Goal: Check status: Check status

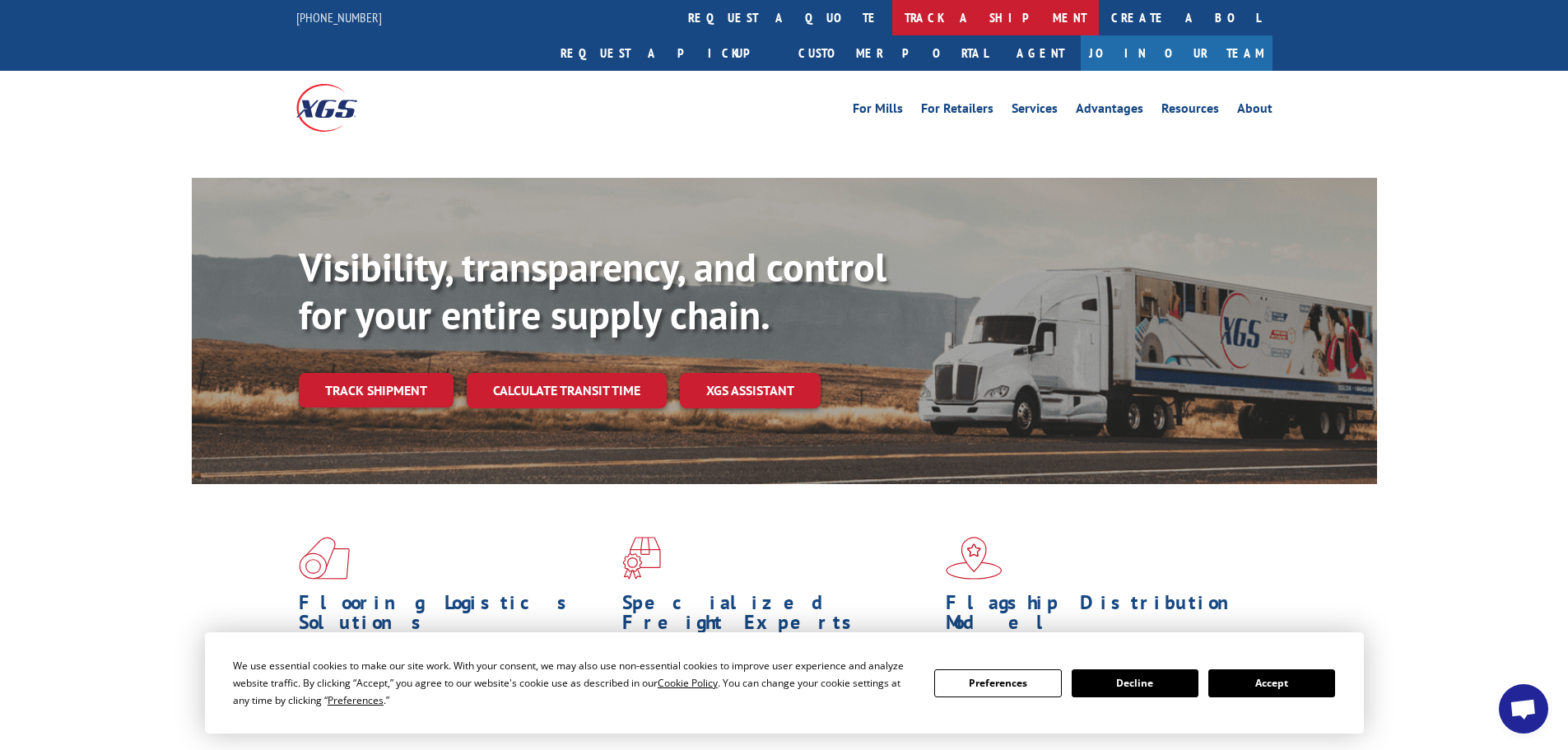
click at [892, 19] on link "track a shipment" at bounding box center [995, 18] width 206 height 36
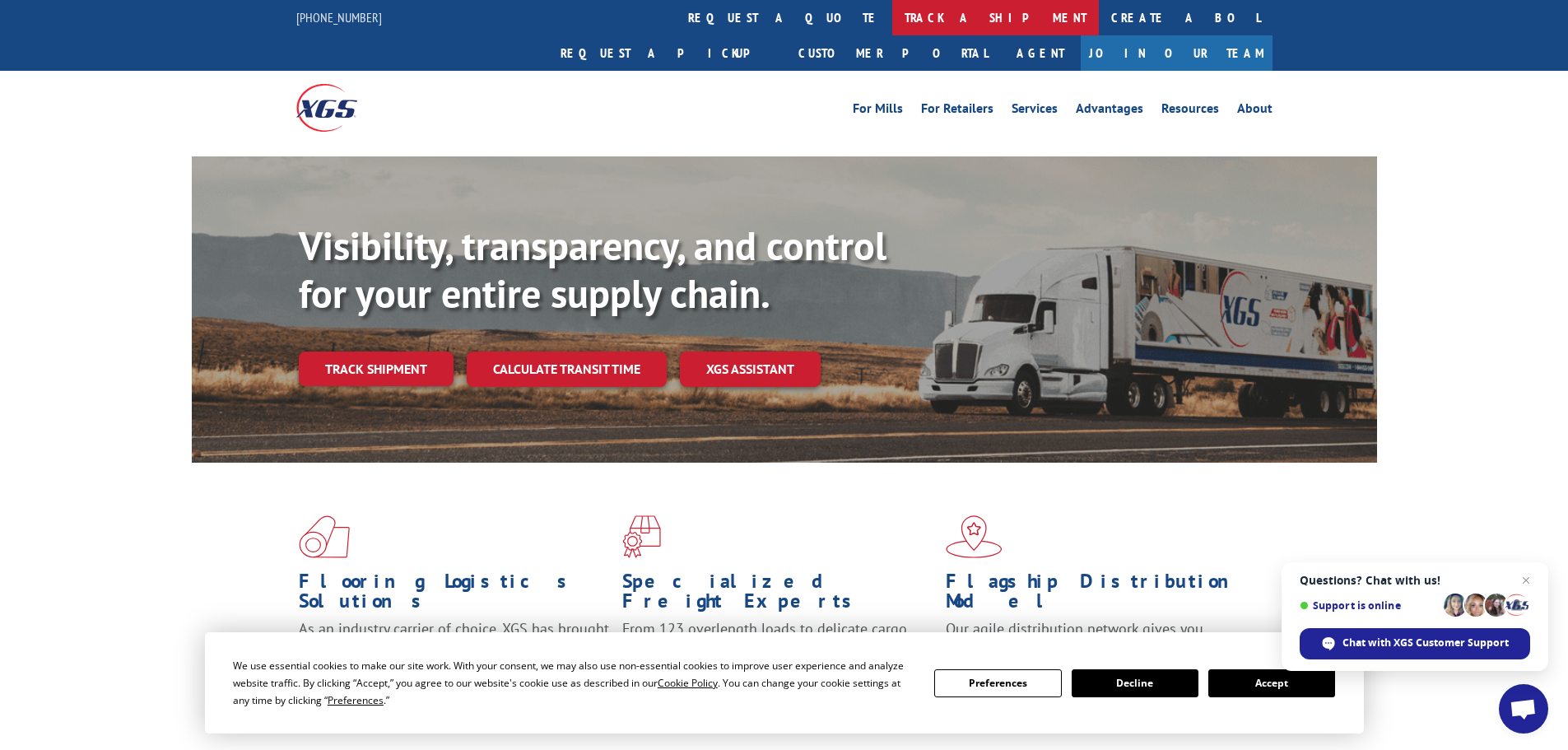
click at [892, 18] on link "track a shipment" at bounding box center [995, 18] width 206 height 36
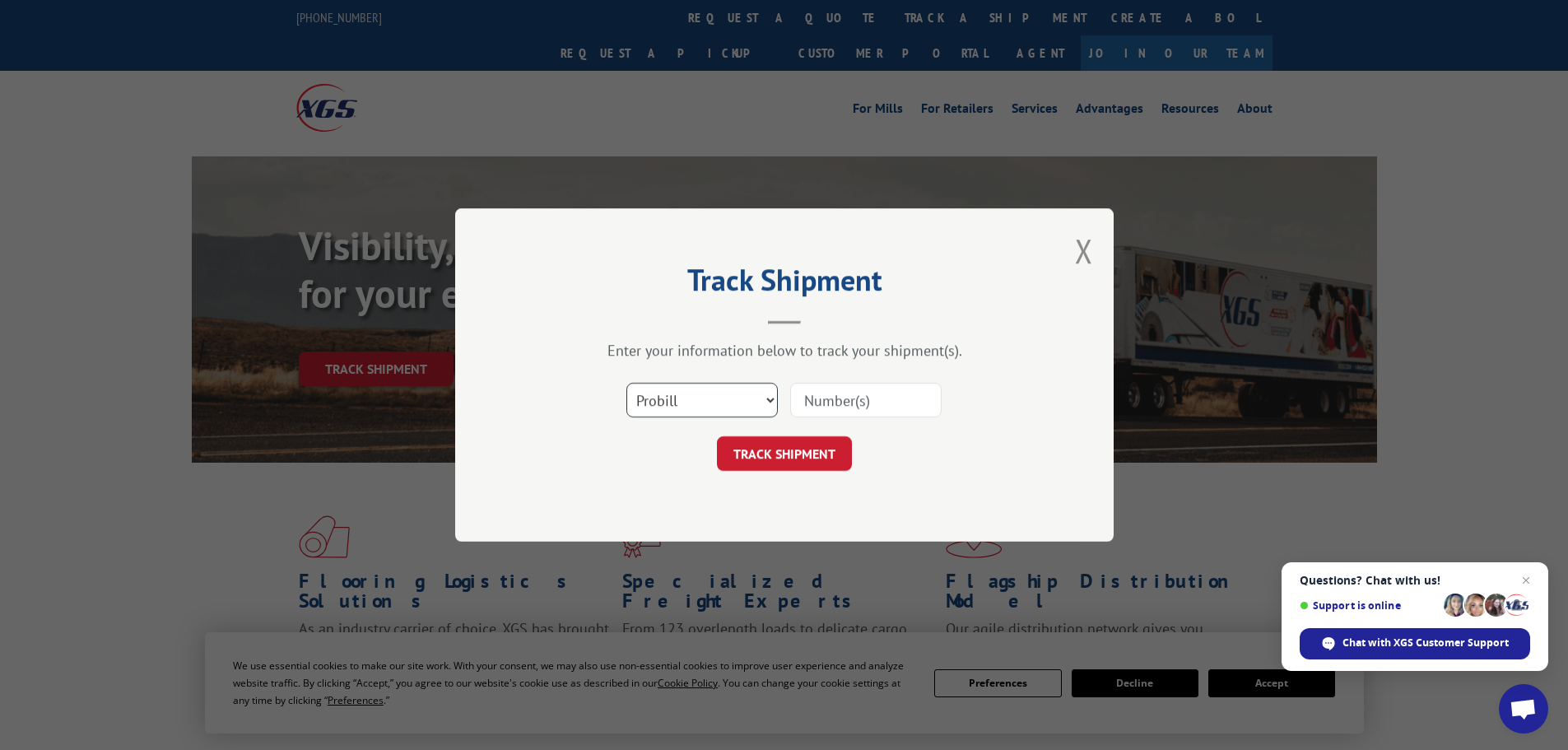
click at [773, 396] on select "Select category... Probill BOL PO" at bounding box center [702, 400] width 151 height 35
select select "bol"
click at [627, 383] on select "Select category... Probill BOL PO" at bounding box center [702, 400] width 151 height 35
click at [858, 392] on input at bounding box center [865, 400] width 151 height 35
type input "6021740"
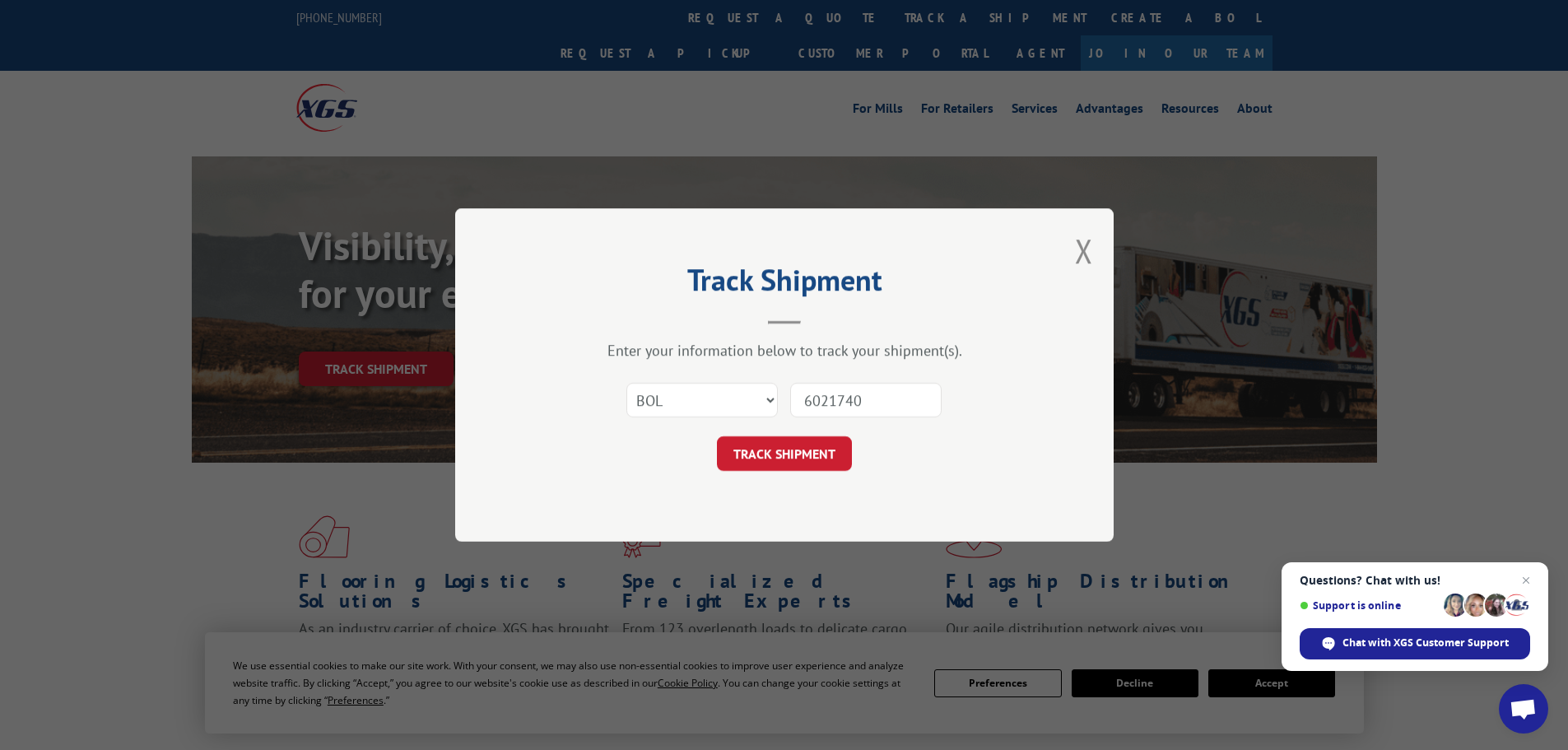
click button "TRACK SHIPMENT" at bounding box center [784, 453] width 135 height 35
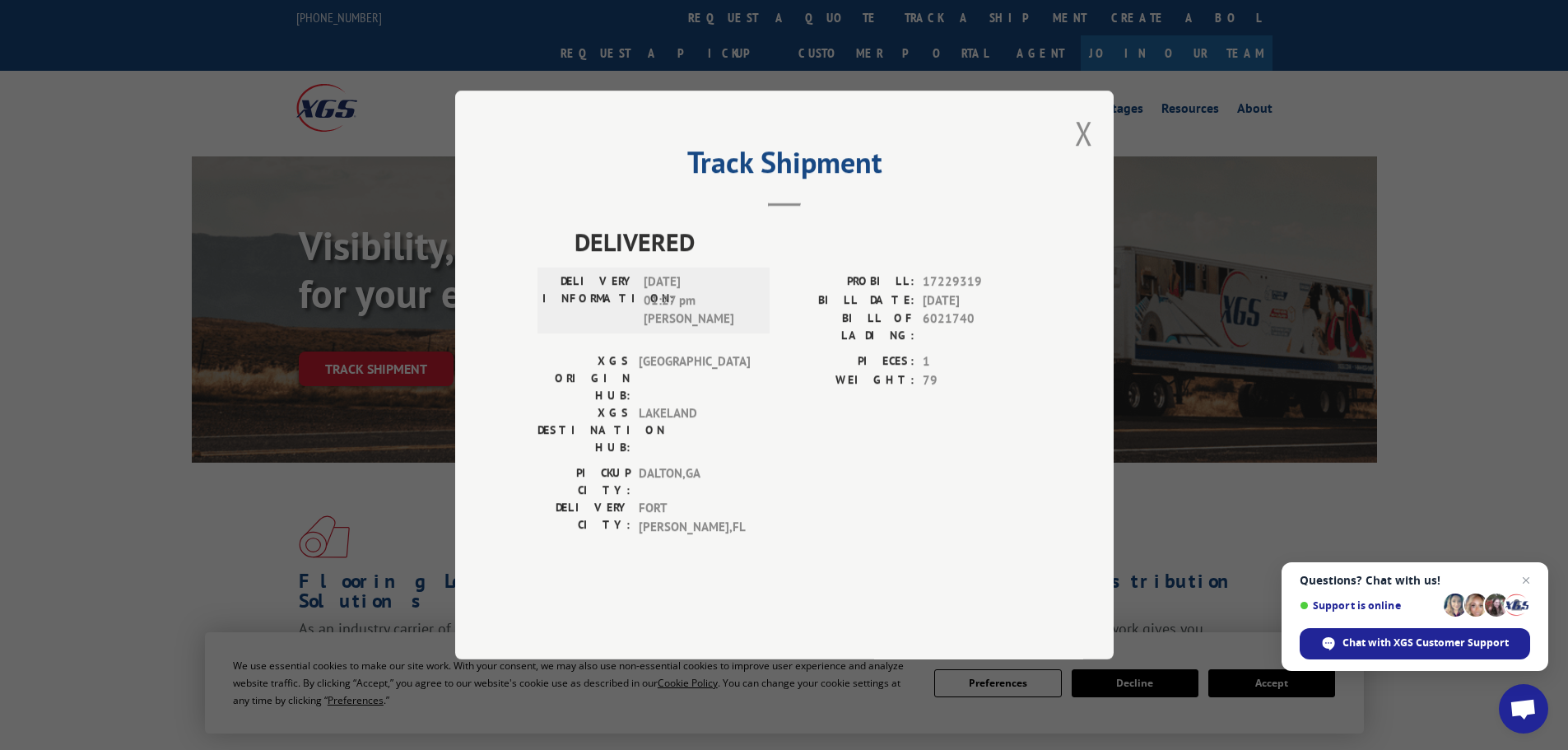
click at [783, 206] on hr at bounding box center [784, 204] width 33 height 3
click at [1083, 155] on button "Close modal" at bounding box center [1083, 133] width 18 height 43
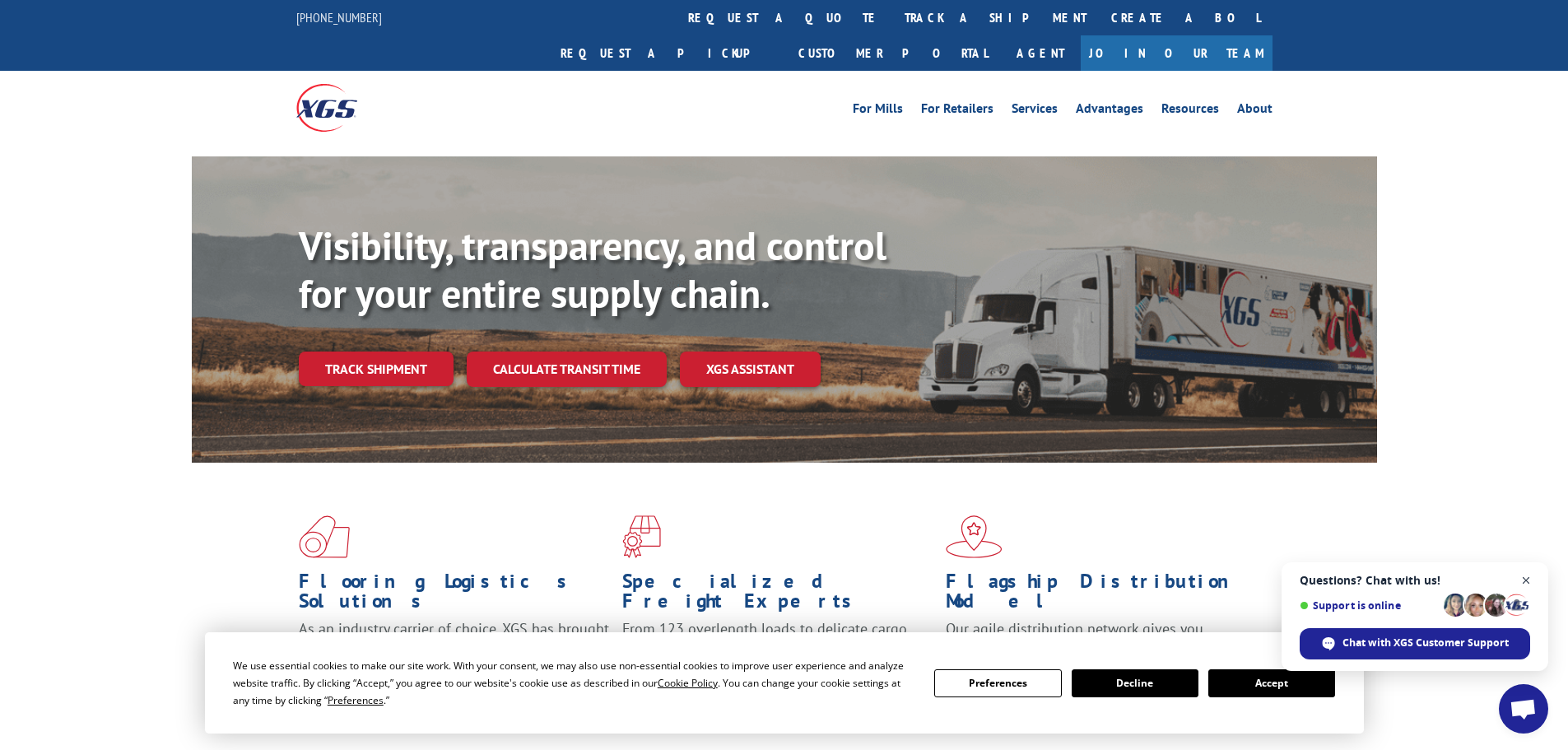
click at [1525, 577] on span "Close chat" at bounding box center [1526, 580] width 21 height 21
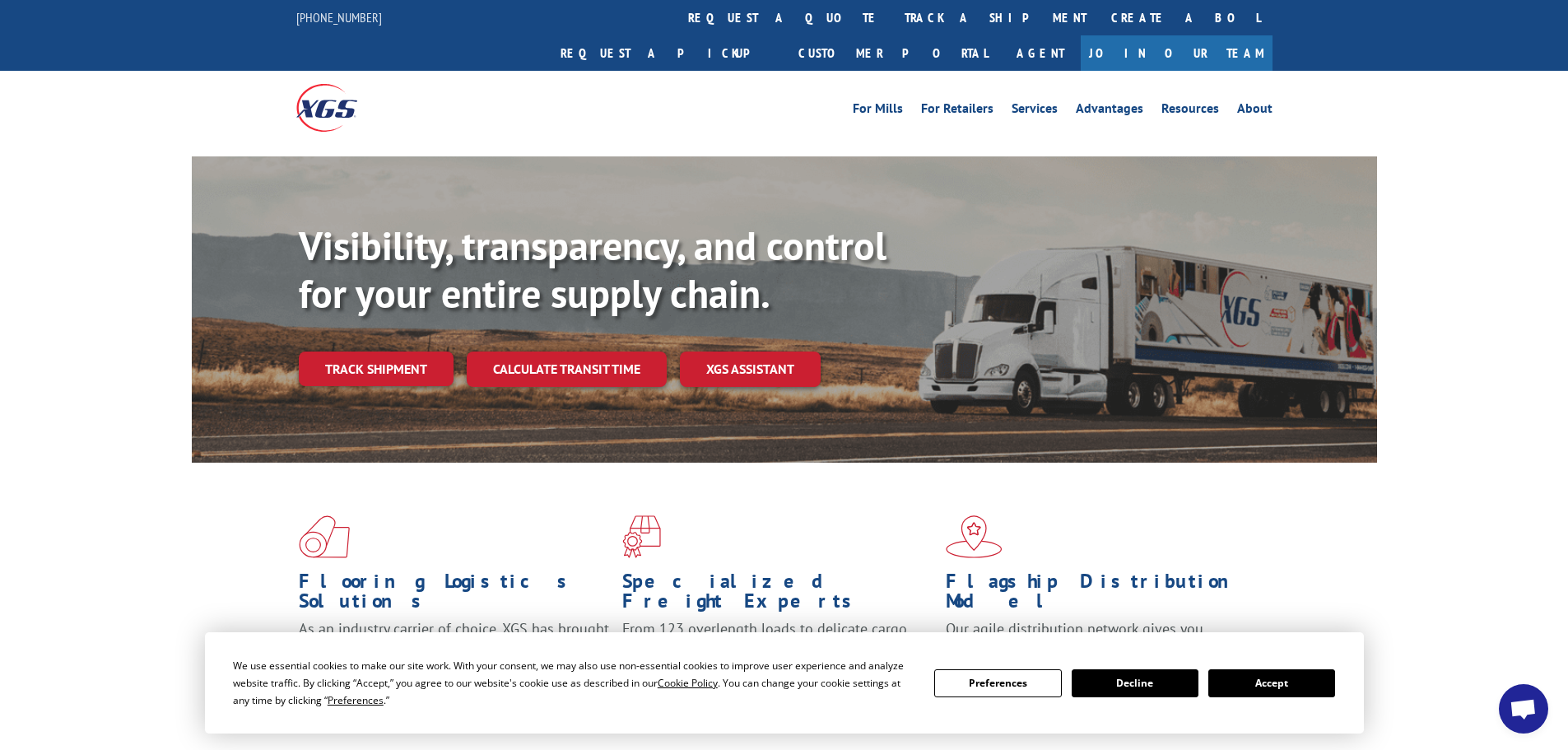
click at [1288, 682] on button "Accept" at bounding box center [1271, 683] width 126 height 28
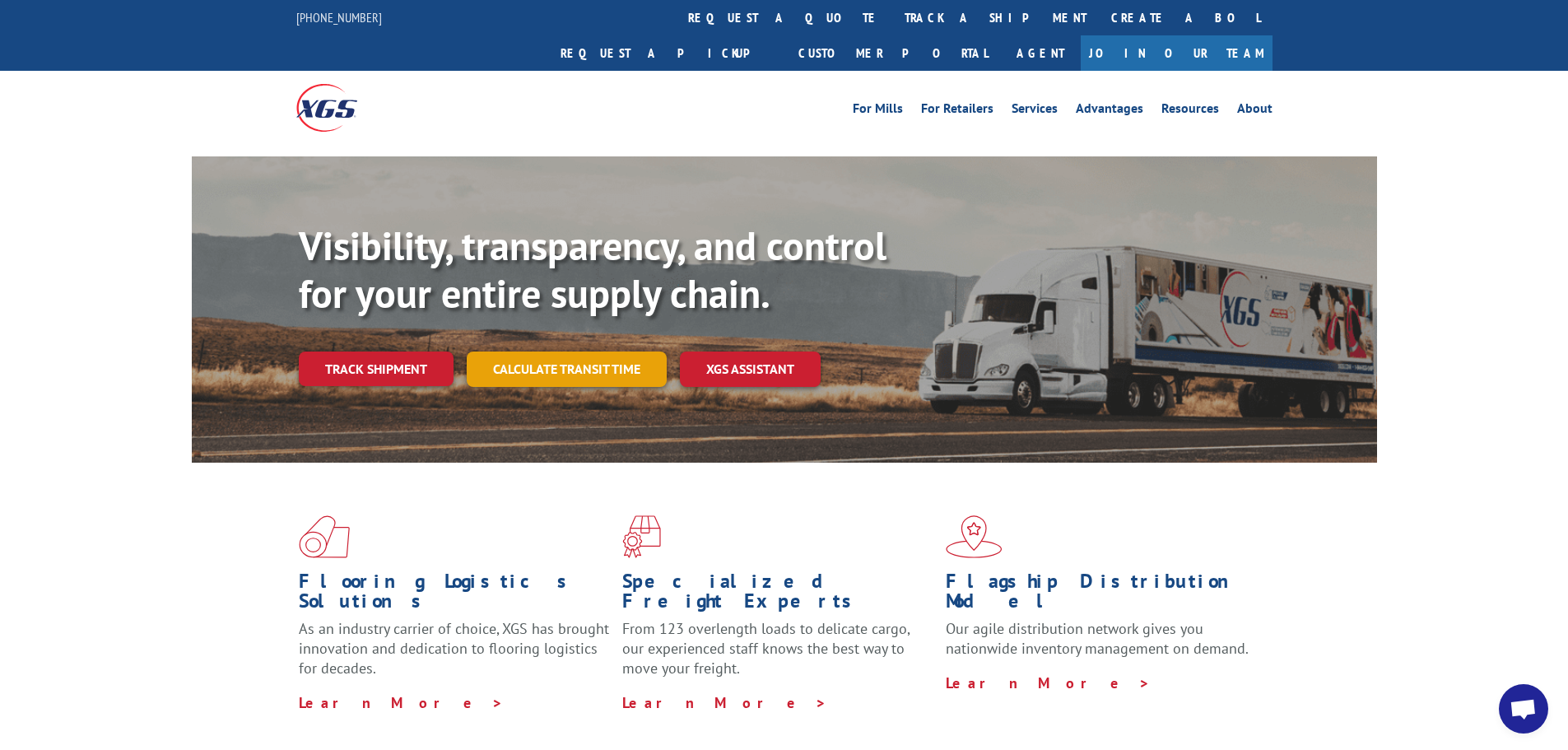
click at [599, 351] on link "Calculate transit time" at bounding box center [566, 369] width 200 height 36
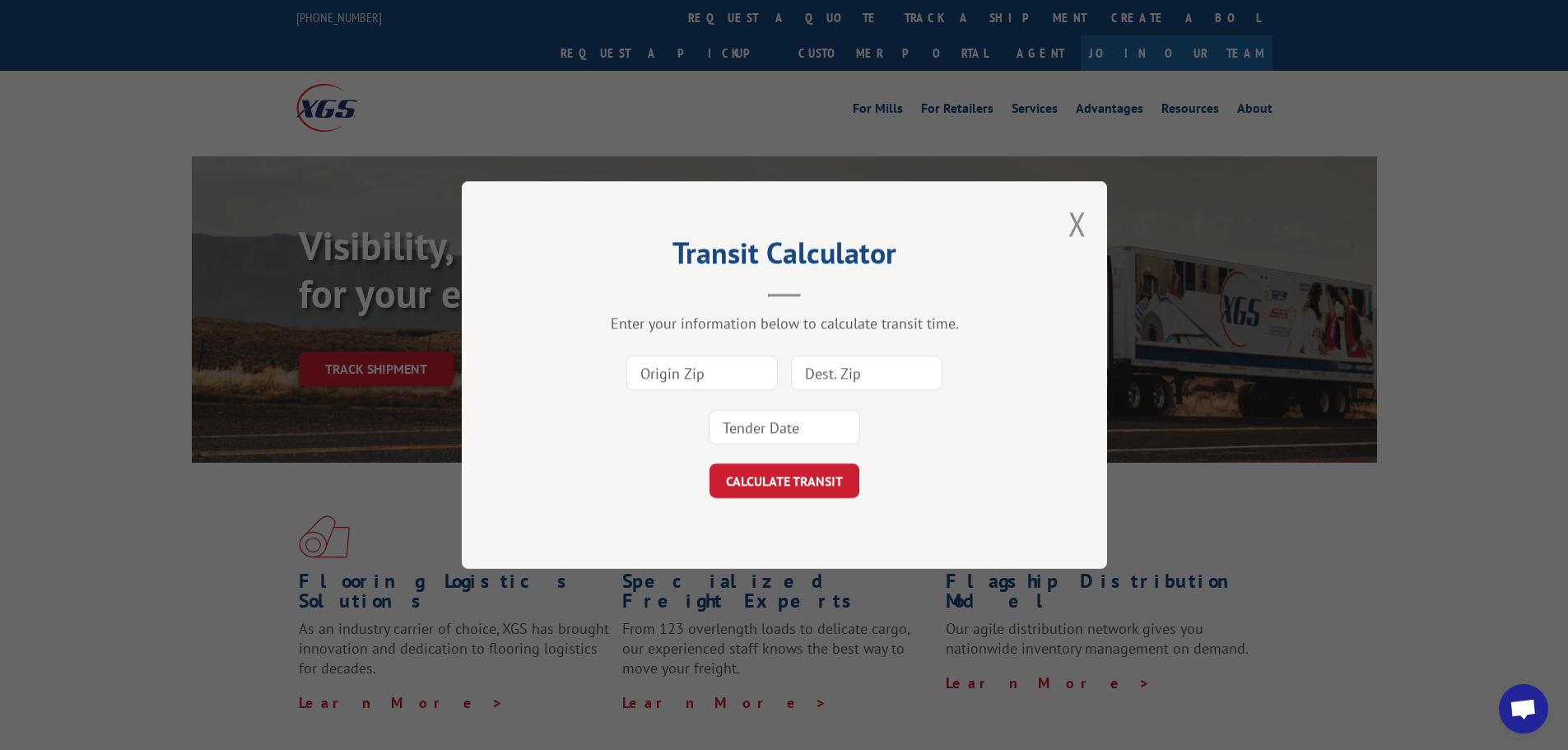
click at [1080, 216] on button "Close modal" at bounding box center [1077, 223] width 18 height 43
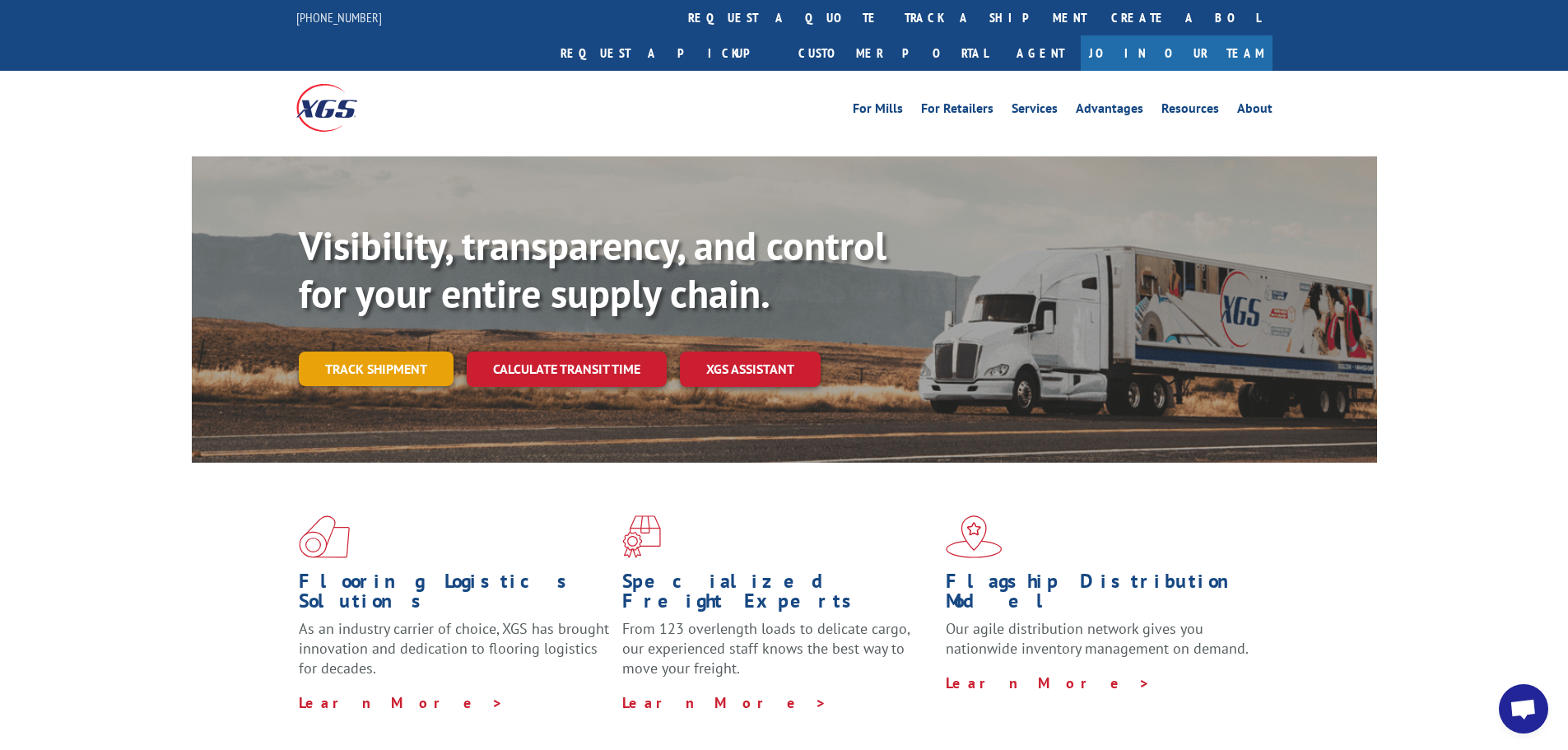
click at [374, 351] on link "Track shipment" at bounding box center [376, 368] width 155 height 35
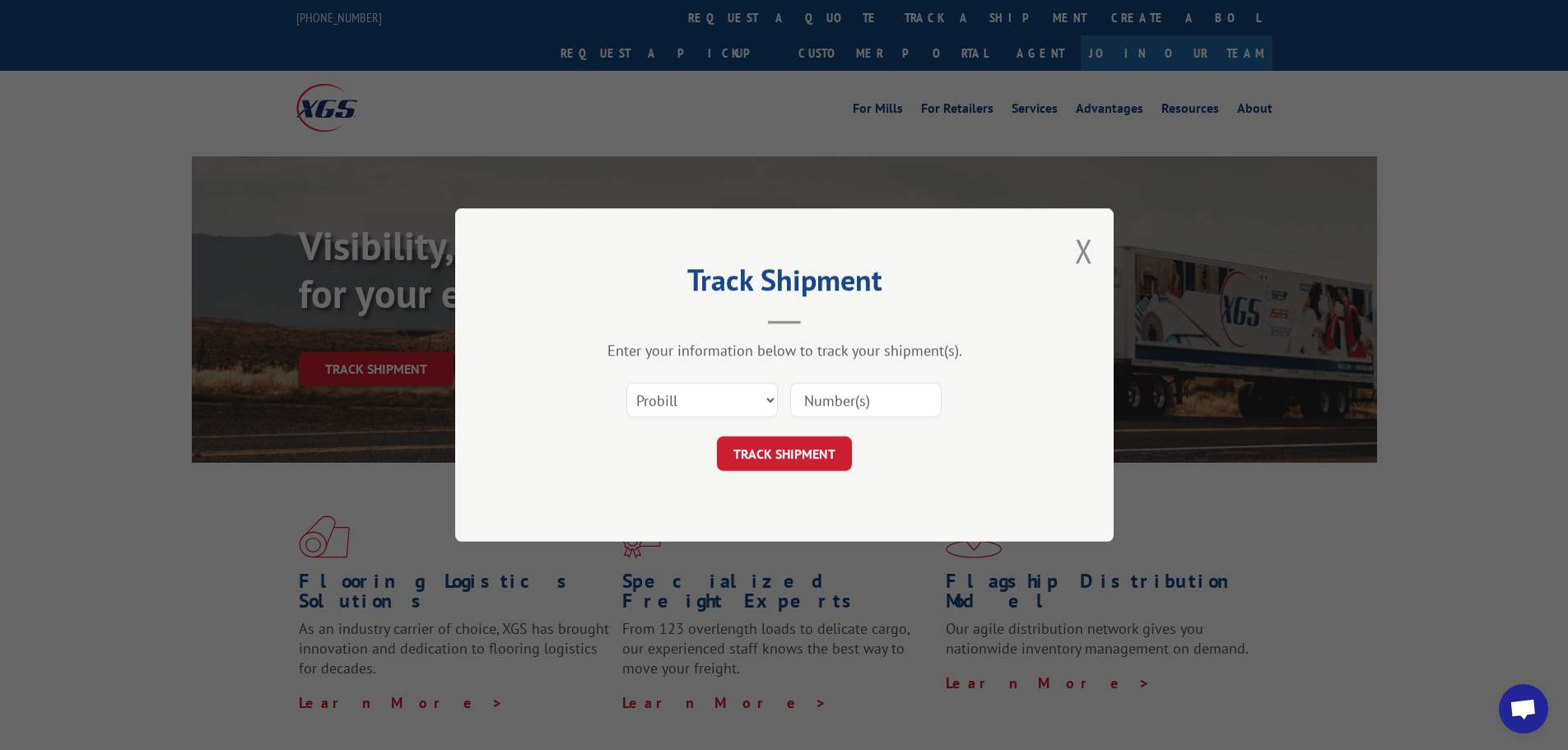
click at [856, 400] on input at bounding box center [865, 400] width 151 height 35
paste input "17229319"
type input "17229319"
click at [774, 446] on button "TRACK SHIPMENT" at bounding box center [784, 453] width 135 height 35
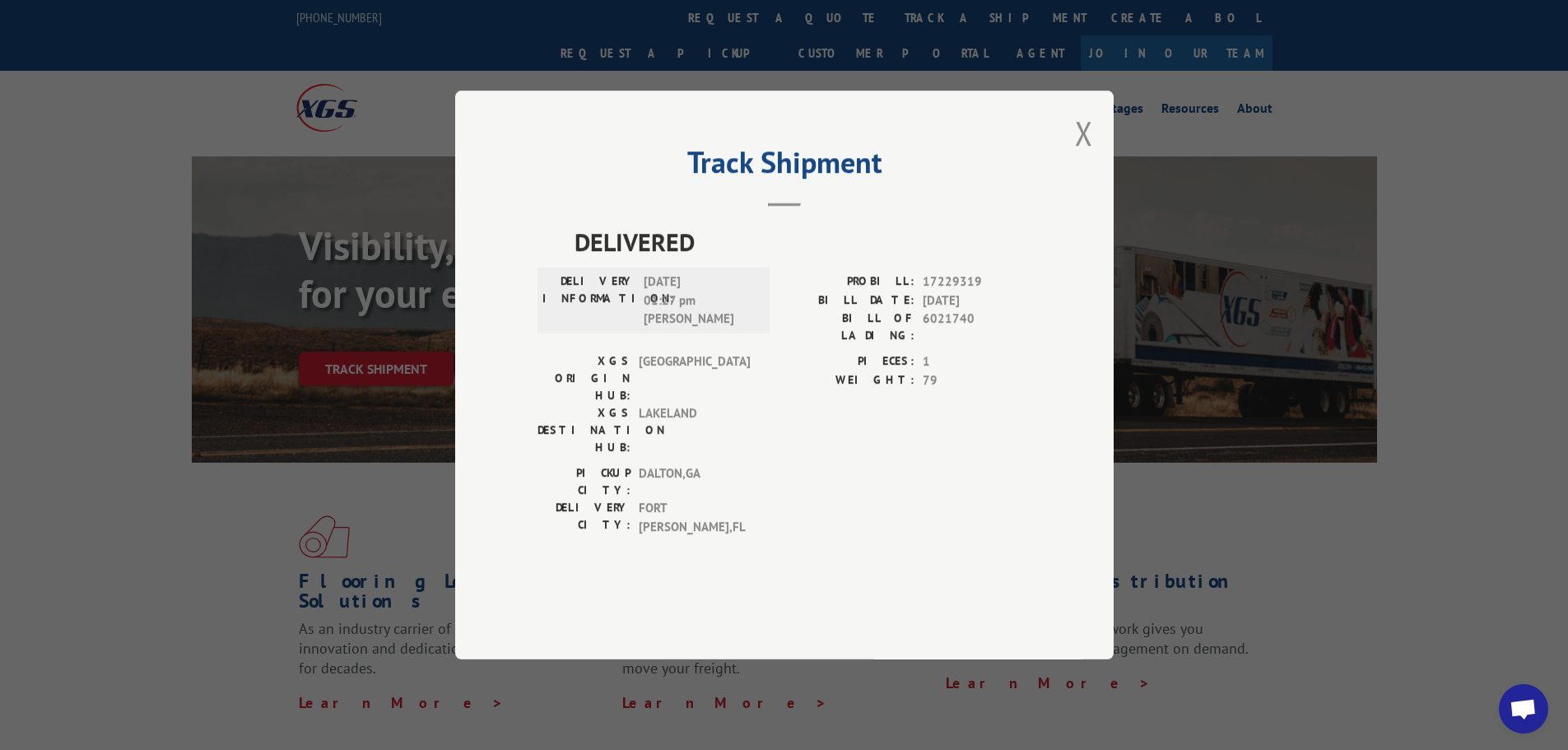
click at [781, 182] on h2 "Track Shipment" at bounding box center [784, 167] width 493 height 32
click at [1084, 155] on button "Close modal" at bounding box center [1083, 133] width 18 height 43
